Goal: Task Accomplishment & Management: Manage account settings

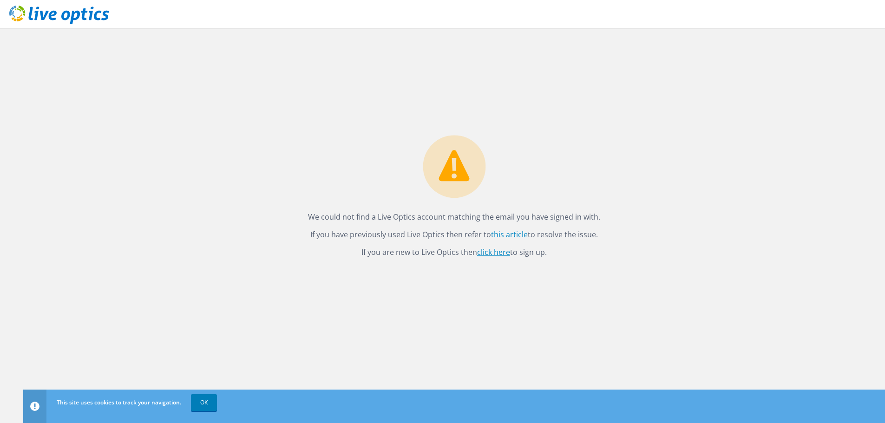
click at [488, 252] on link "click here" at bounding box center [493, 252] width 33 height 10
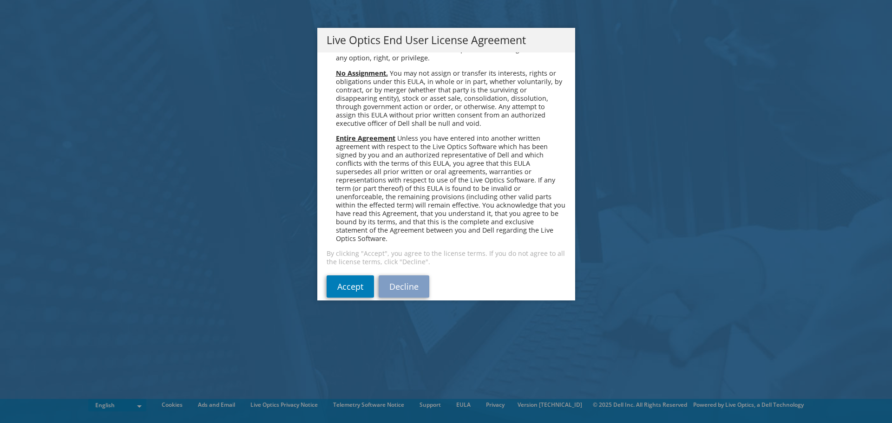
scroll to position [3513, 0]
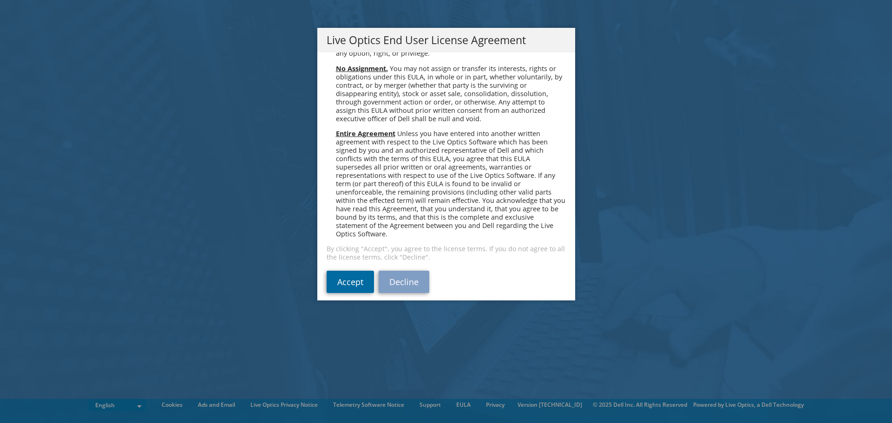
click at [328, 274] on link "Accept" at bounding box center [350, 282] width 47 height 22
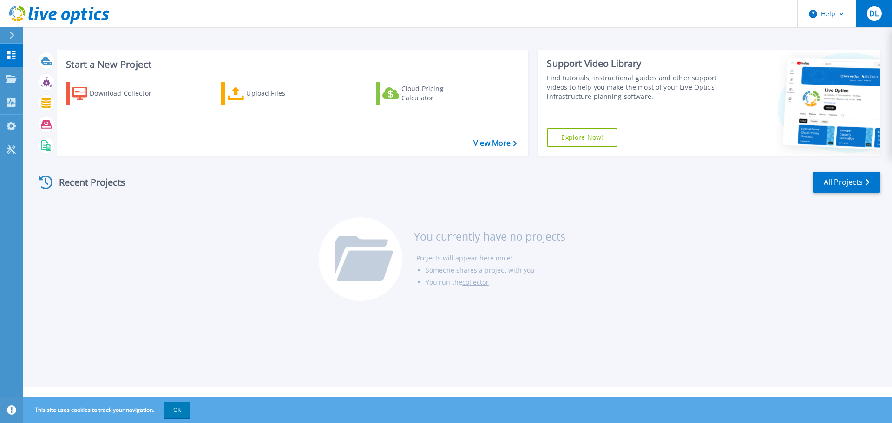
click at [874, 17] on span "DL" at bounding box center [873, 13] width 9 height 7
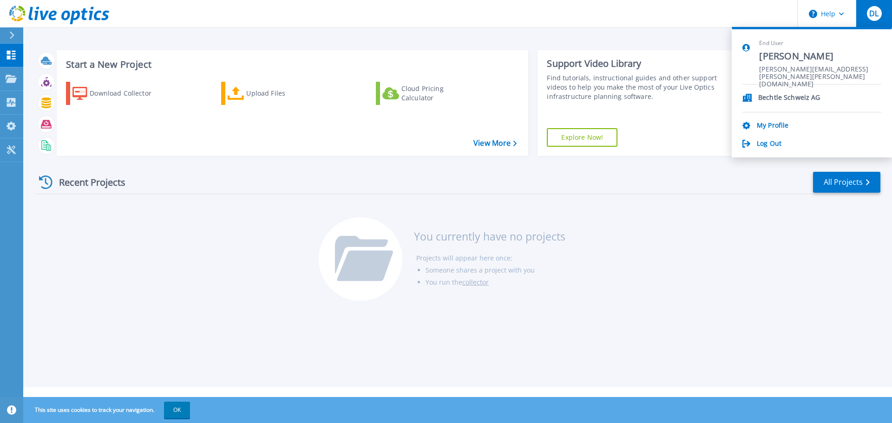
click at [708, 243] on div "Recent Projects All Projects You currently have no projects Projects will appea…" at bounding box center [458, 237] width 845 height 147
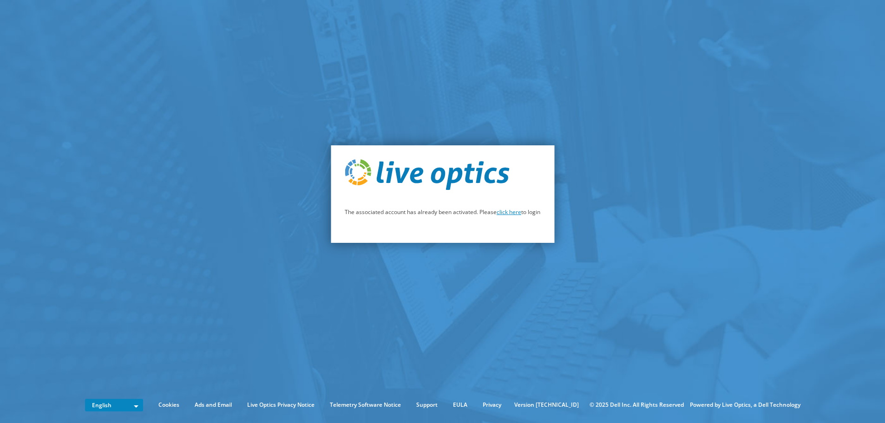
click at [505, 213] on link "click here" at bounding box center [509, 212] width 25 height 8
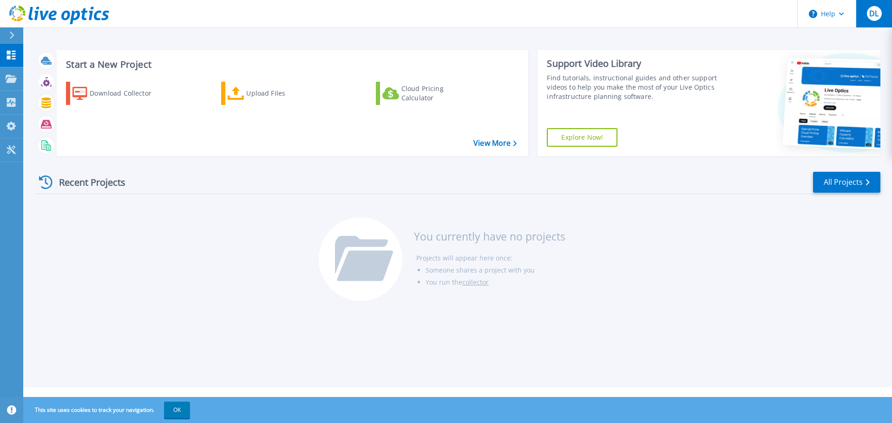
click at [867, 17] on div "DL" at bounding box center [874, 13] width 15 height 15
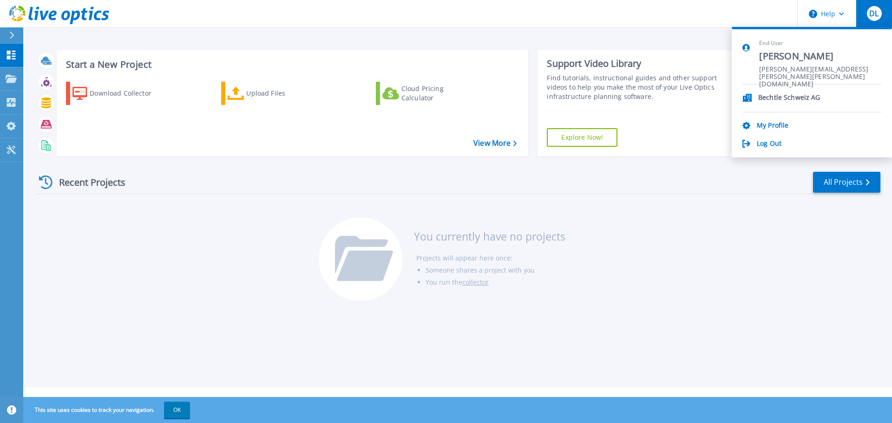
click at [765, 120] on div "Bechtle Schweiz AG My Profile Log Out" at bounding box center [811, 117] width 139 height 64
click at [764, 124] on link "My Profile" at bounding box center [773, 126] width 32 height 9
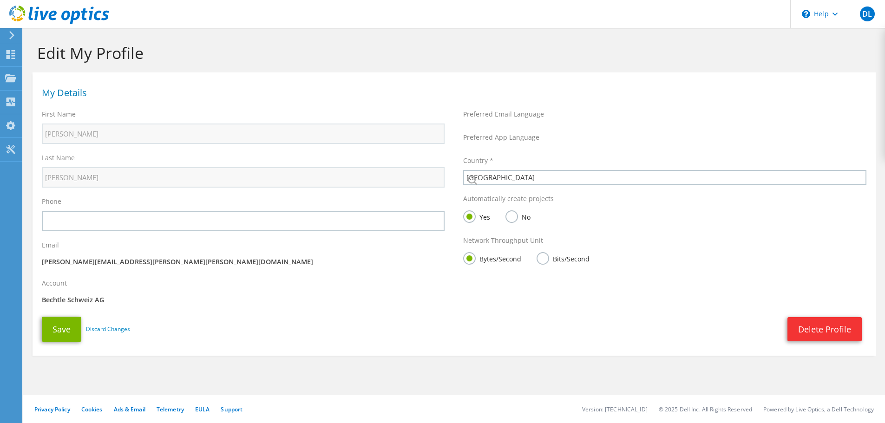
select select "42"
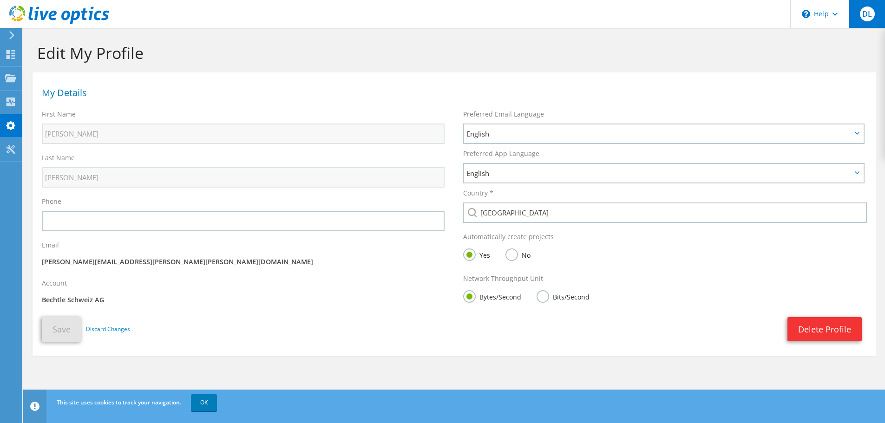
click at [872, 16] on span "DL" at bounding box center [867, 14] width 15 height 15
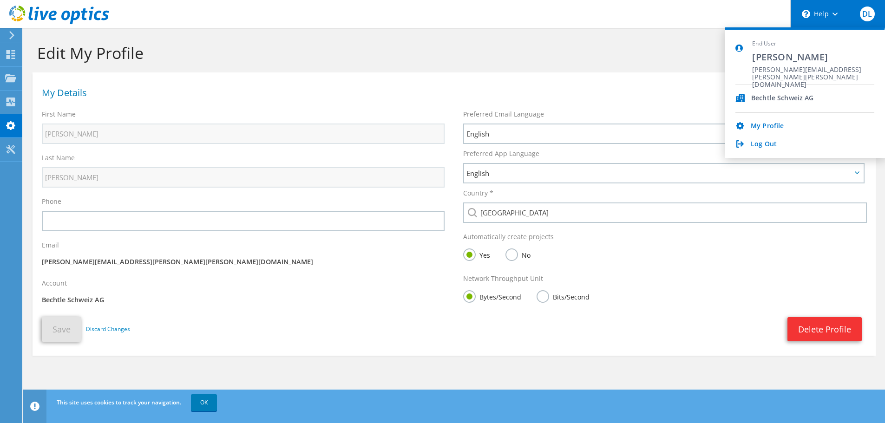
click at [835, 16] on div "\n Help" at bounding box center [819, 14] width 59 height 28
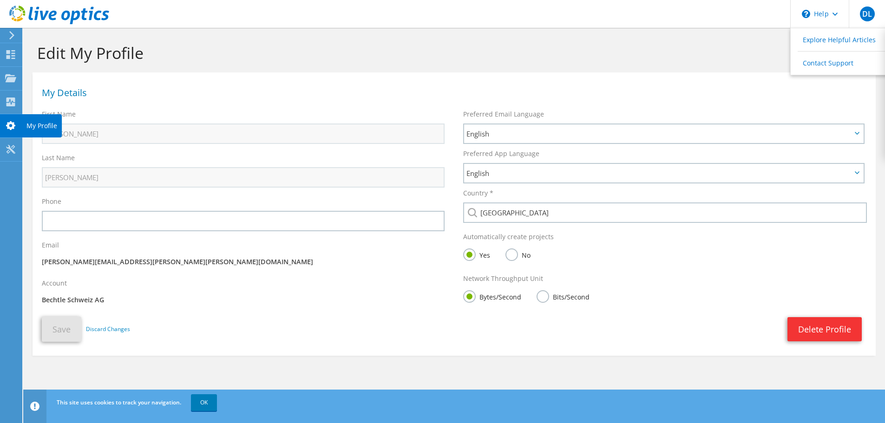
click at [10, 130] on div at bounding box center [10, 127] width 11 height 10
